Goal: Information Seeking & Learning: Check status

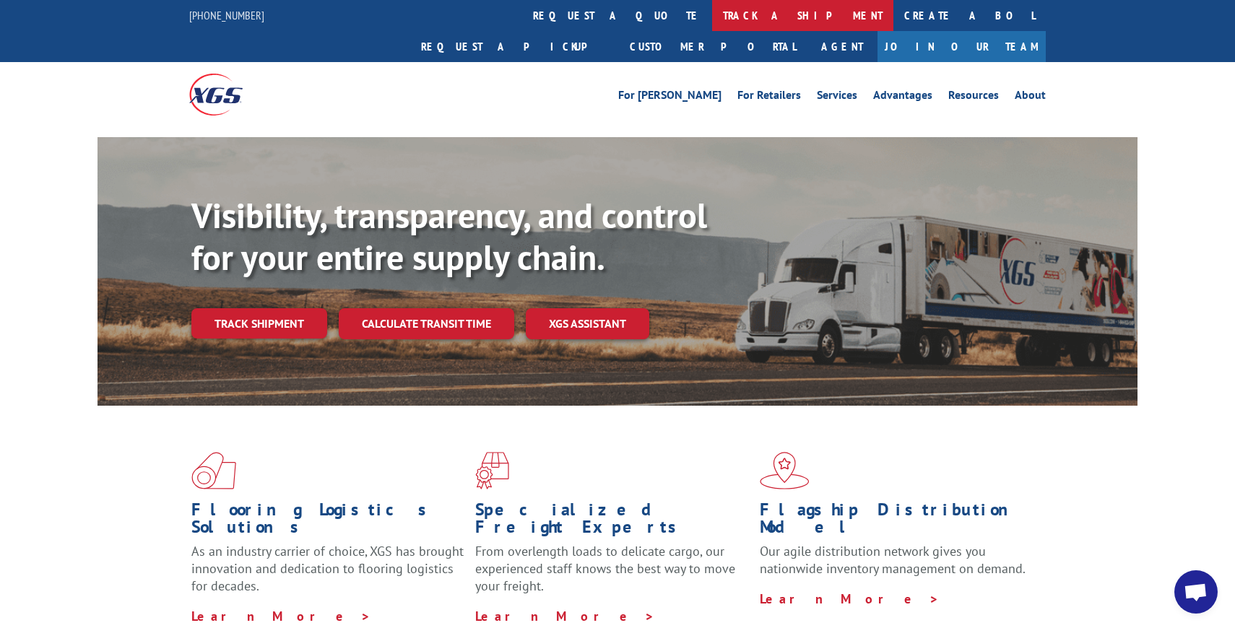
click at [712, 13] on link "track a shipment" at bounding box center [802, 15] width 181 height 31
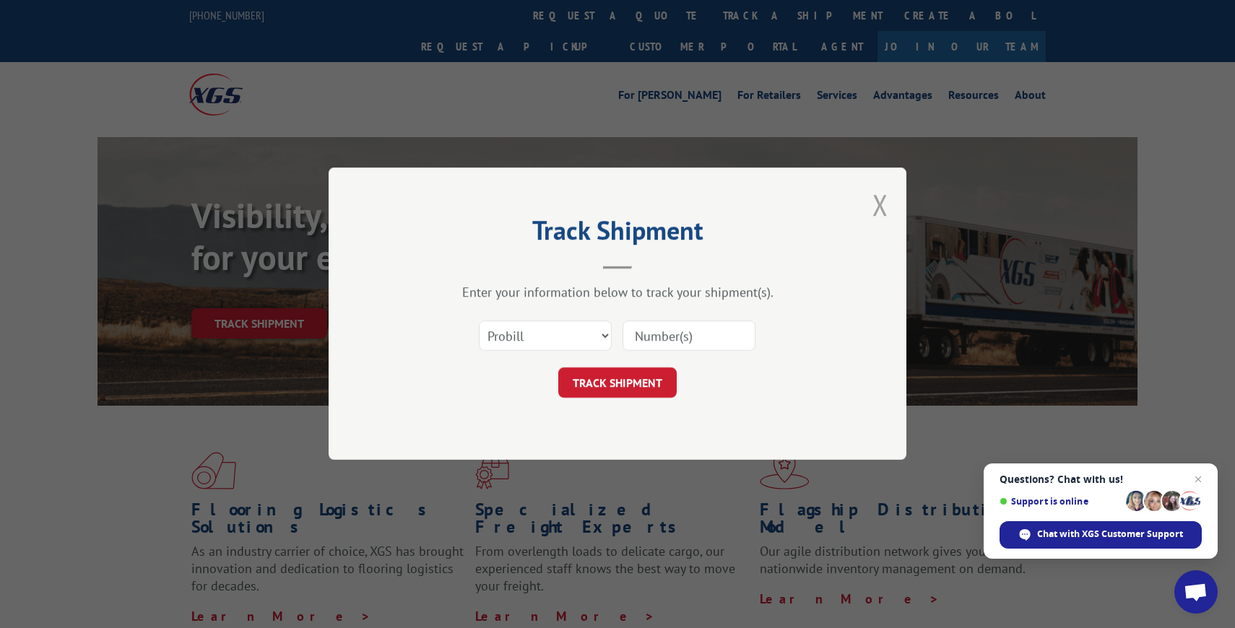
click at [879, 202] on button "Close modal" at bounding box center [881, 205] width 16 height 38
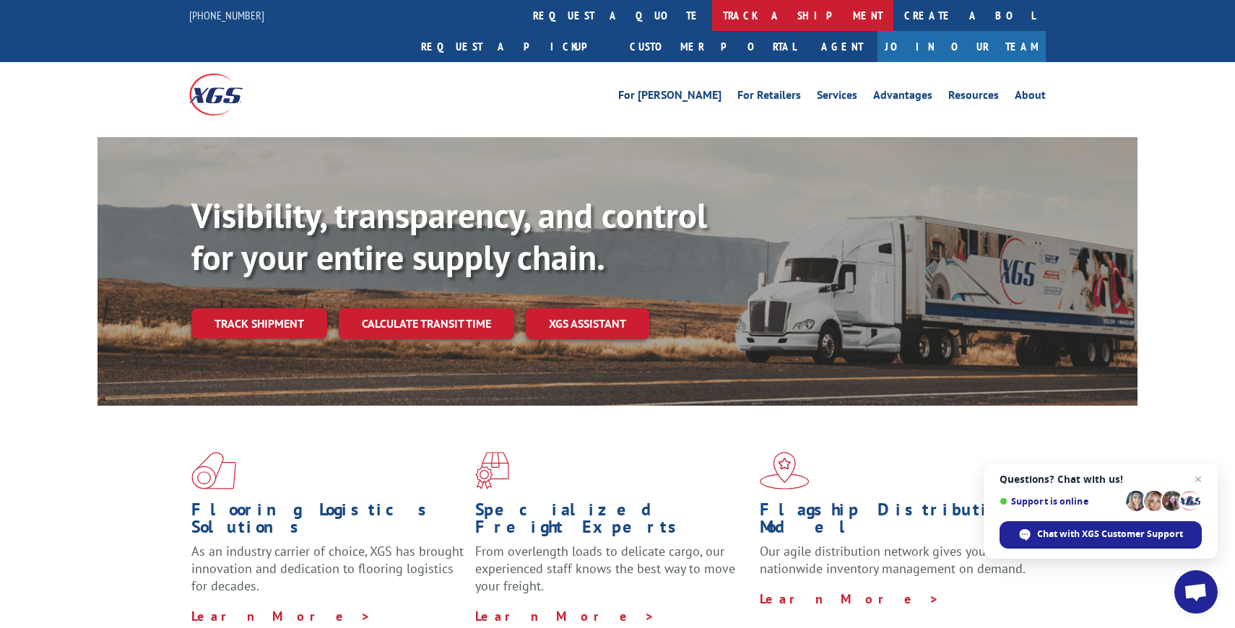
click at [712, 14] on link "track a shipment" at bounding box center [802, 15] width 181 height 31
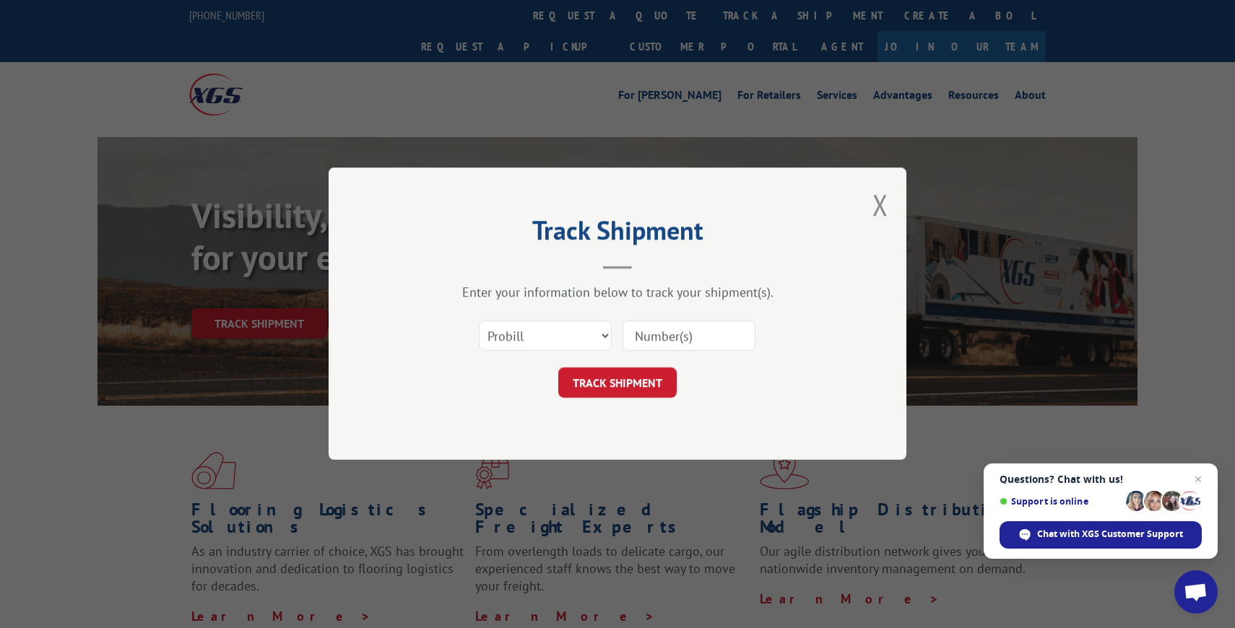
click at [670, 331] on input at bounding box center [689, 336] width 133 height 30
paste input "16229812"
type input "16229812"
click at [650, 391] on button "TRACK SHIPMENT" at bounding box center [617, 383] width 118 height 30
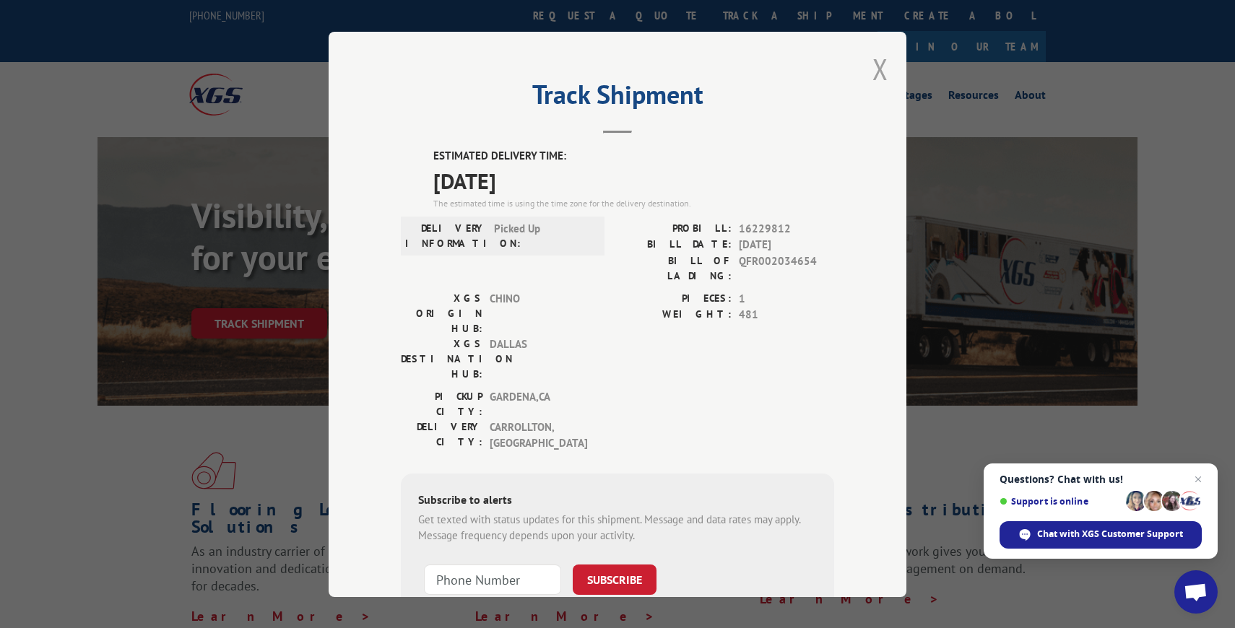
click at [886, 61] on button "Close modal" at bounding box center [881, 69] width 16 height 38
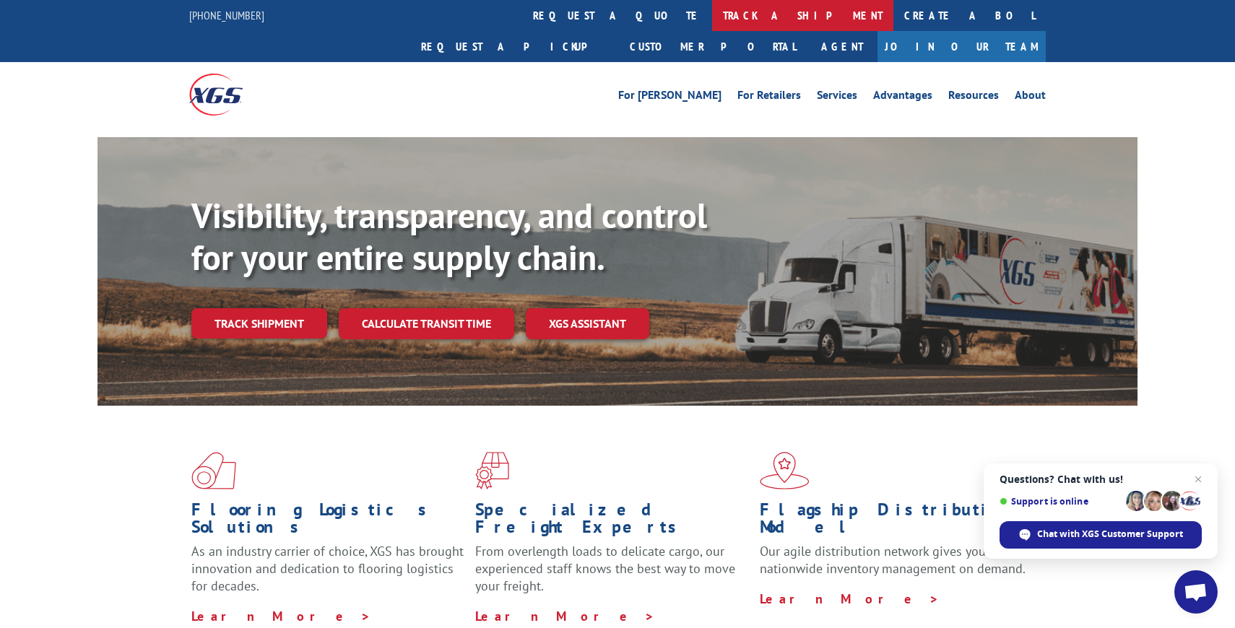
click at [712, 15] on link "track a shipment" at bounding box center [802, 15] width 181 height 31
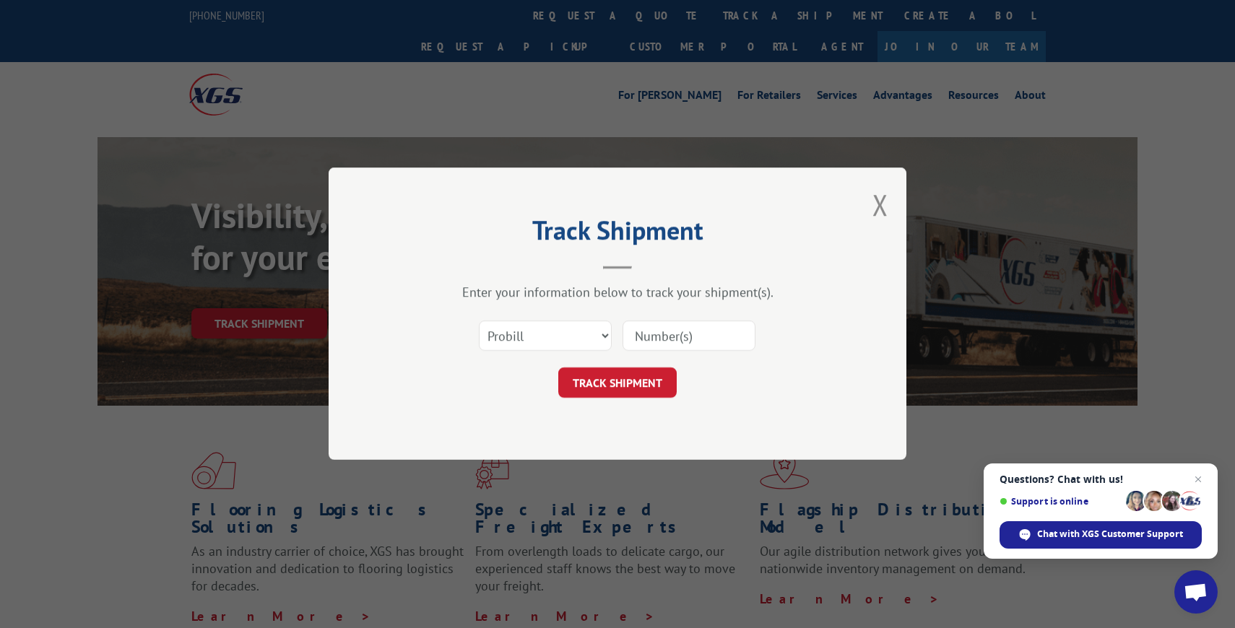
click at [669, 343] on input at bounding box center [689, 336] width 133 height 30
paste input "16229812"
type input "16229812"
click at [636, 386] on button "TRACK SHIPMENT" at bounding box center [617, 383] width 118 height 30
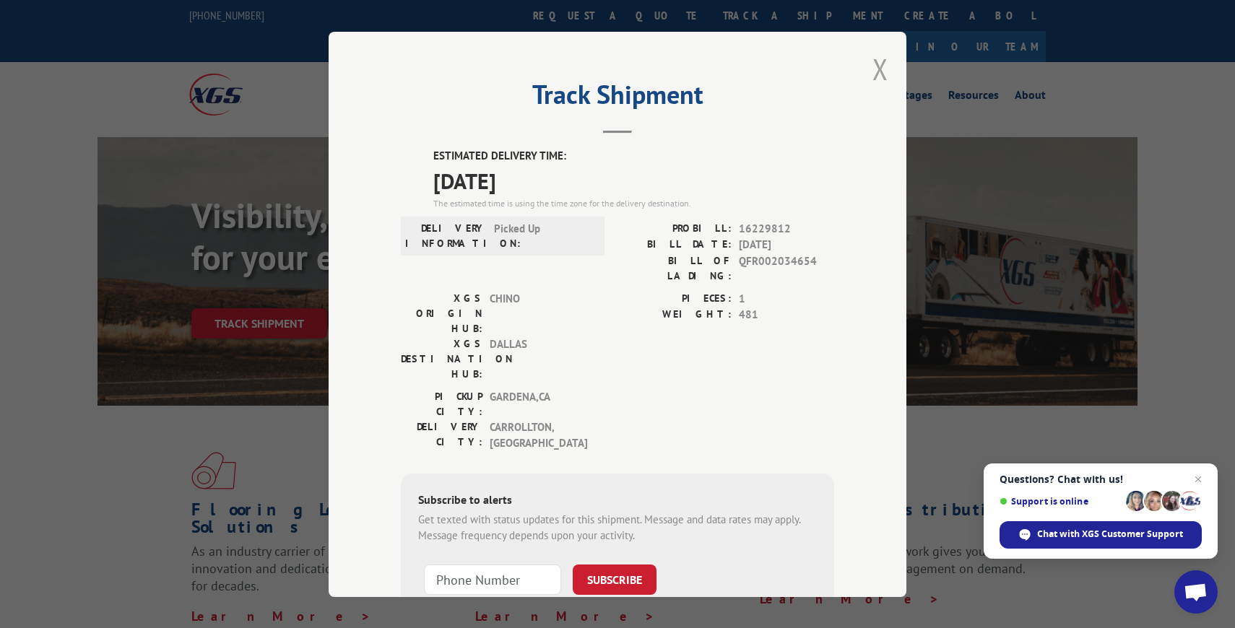
click at [881, 69] on button "Close modal" at bounding box center [881, 69] width 16 height 38
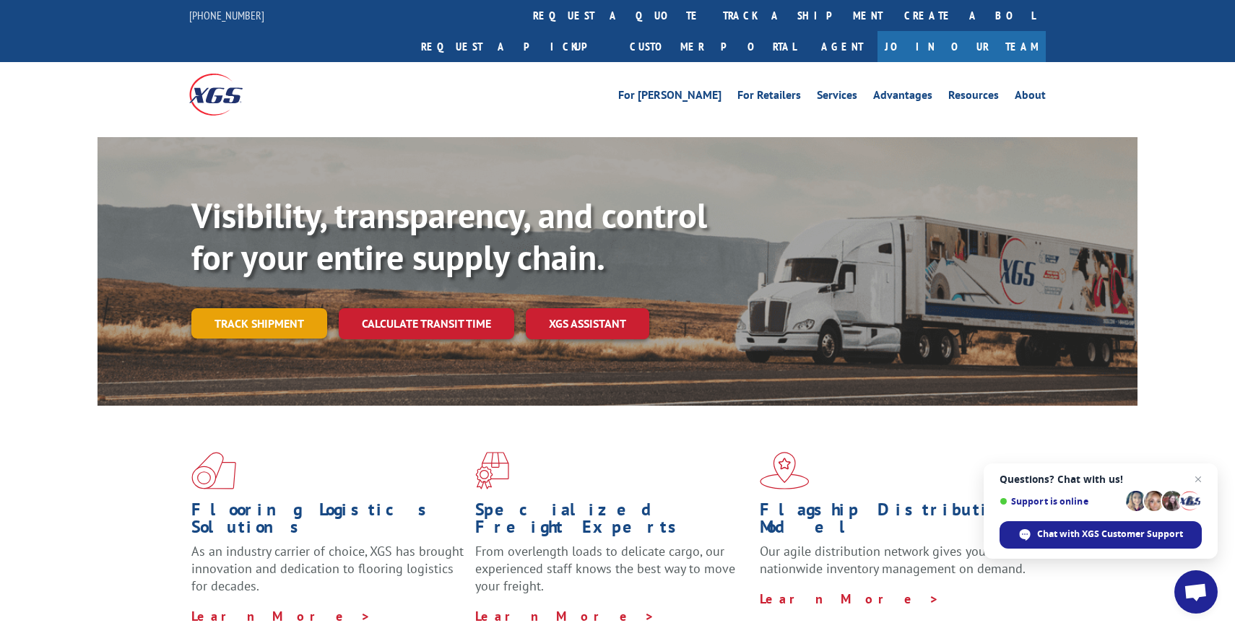
click at [297, 308] on link "Track shipment" at bounding box center [259, 323] width 136 height 30
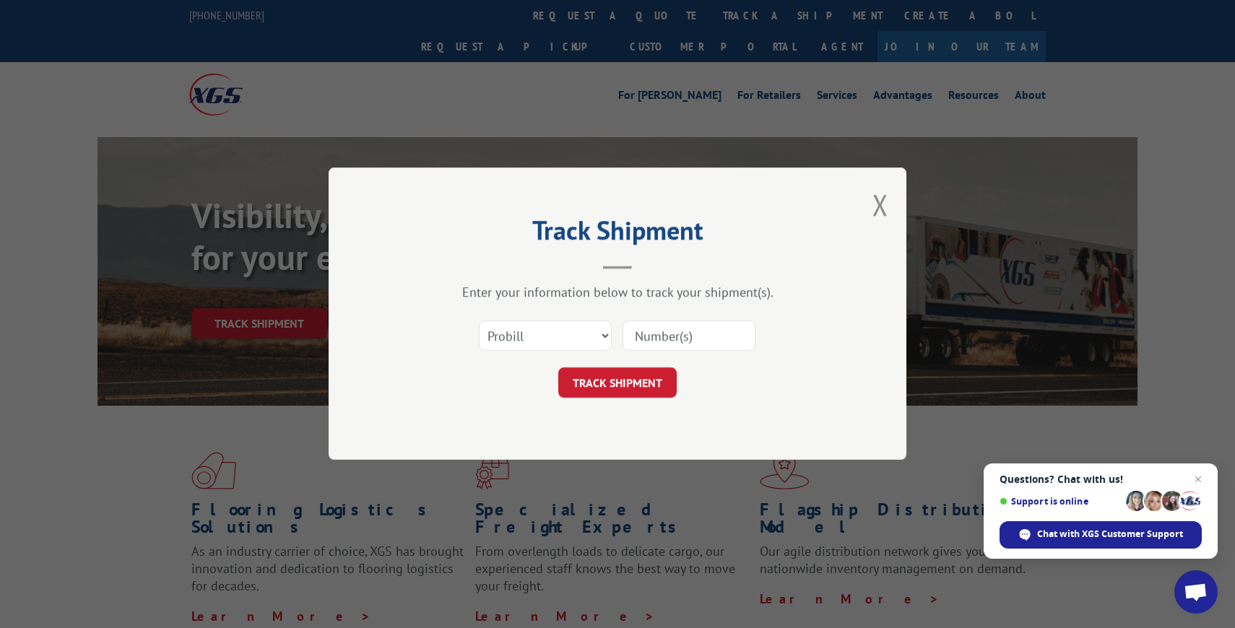
click at [654, 329] on input at bounding box center [689, 336] width 133 height 30
paste input "16229811"
type input "16229811"
click at [645, 405] on div "Track Shipment Enter your information below to track your shipment(s). Select c…" at bounding box center [618, 314] width 578 height 293
click at [642, 380] on button "TRACK SHIPMENT" at bounding box center [617, 383] width 118 height 30
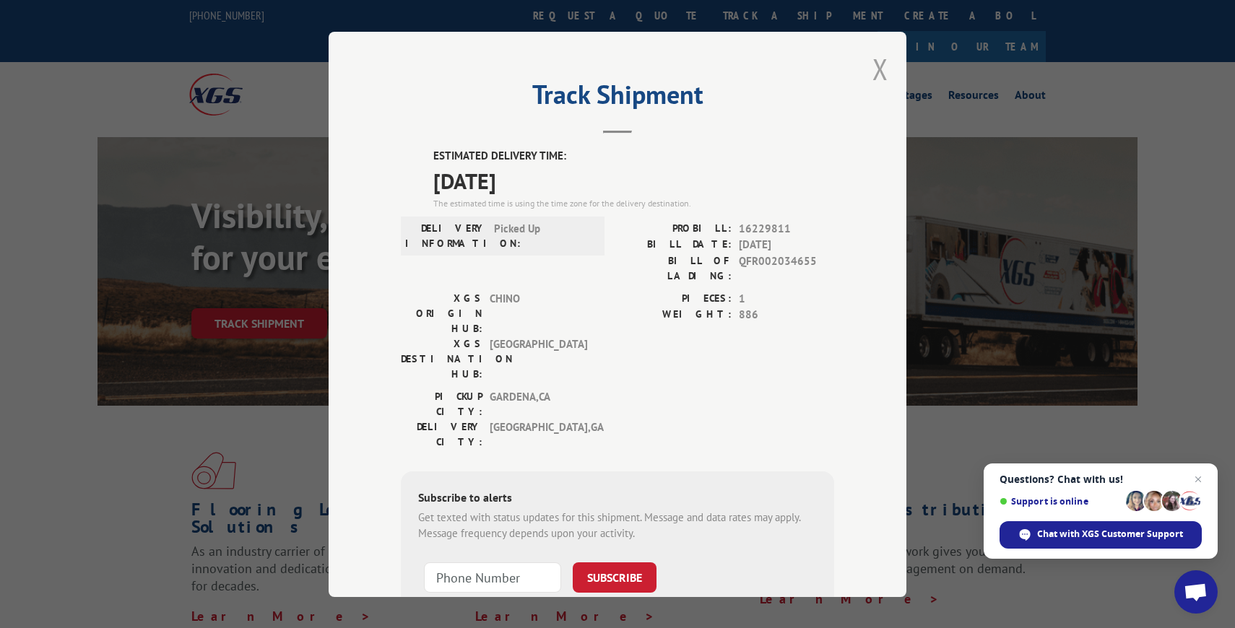
click at [883, 65] on button "Close modal" at bounding box center [881, 69] width 16 height 38
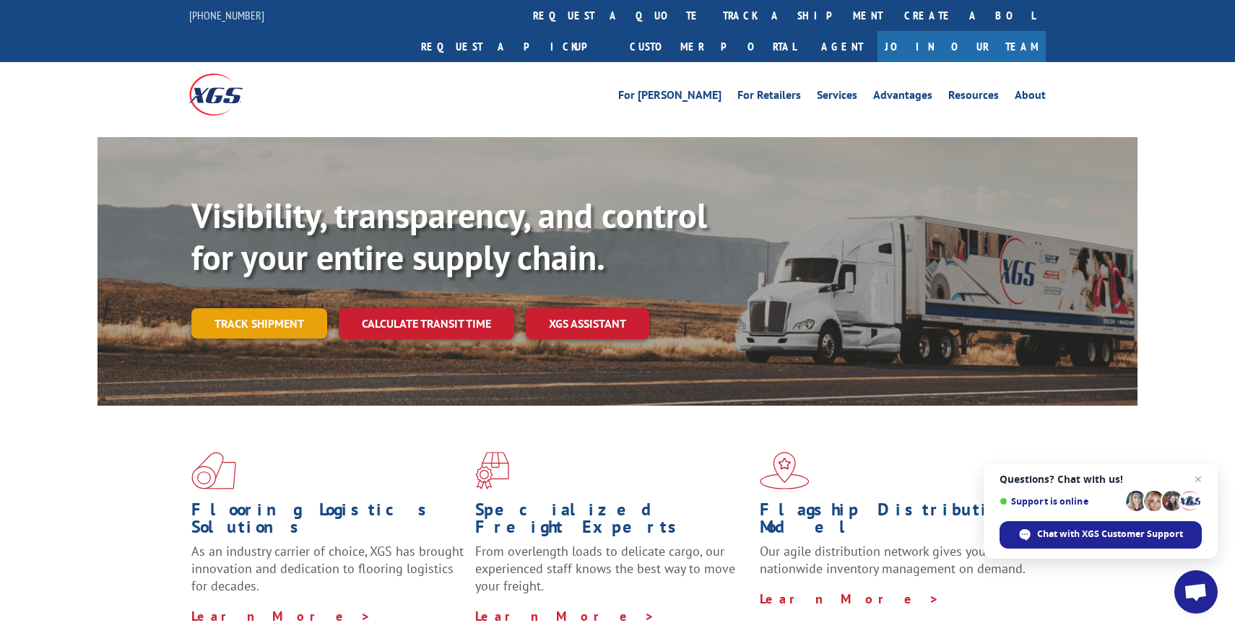
click at [261, 308] on link "Track shipment" at bounding box center [259, 323] width 136 height 30
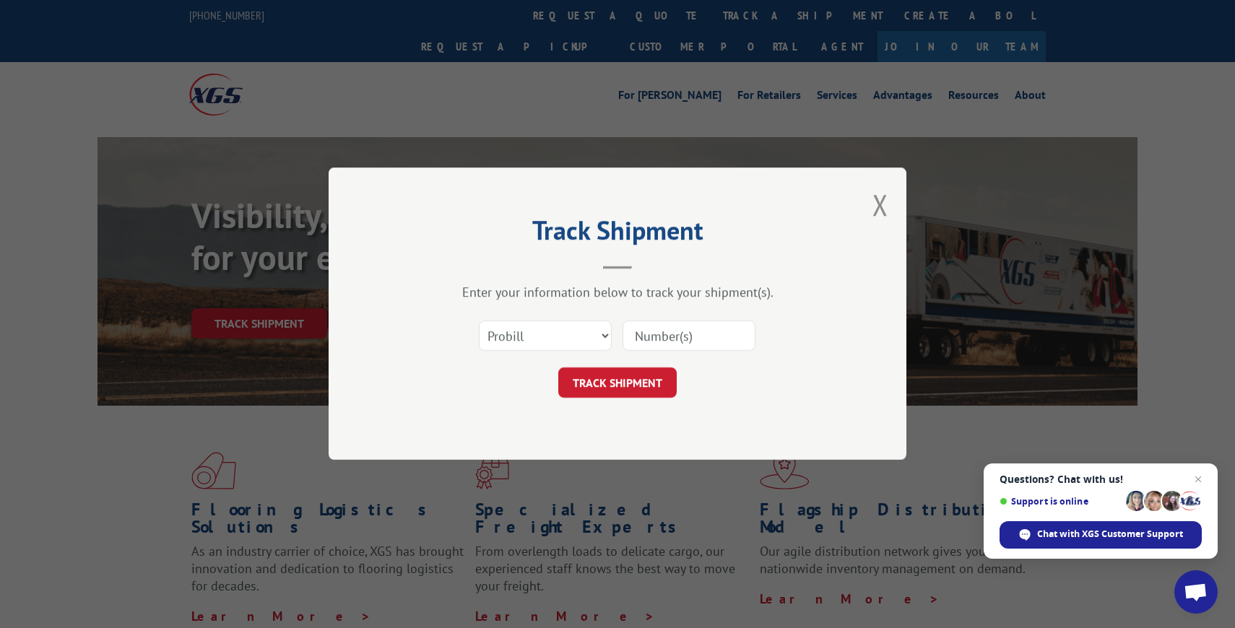
click at [685, 331] on input at bounding box center [689, 336] width 133 height 30
paste input "16229811"
type input "16229811"
click at [627, 374] on button "TRACK SHIPMENT" at bounding box center [617, 383] width 118 height 30
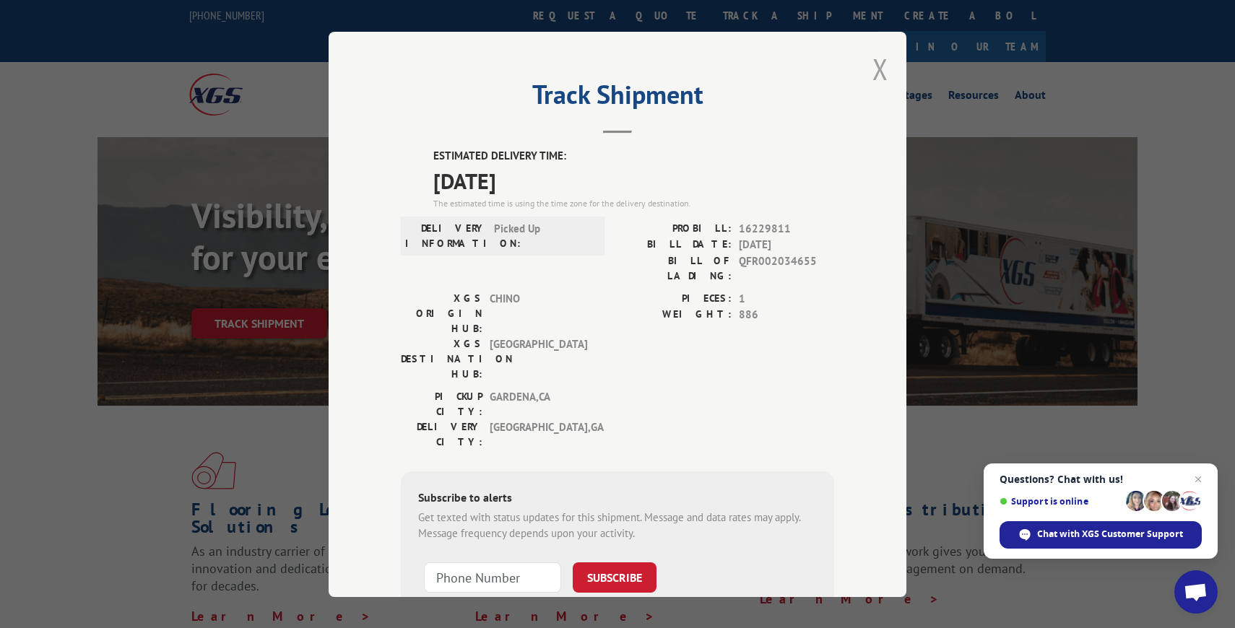
click at [883, 72] on button "Close modal" at bounding box center [881, 69] width 16 height 38
